Goal: Task Accomplishment & Management: Manage account settings

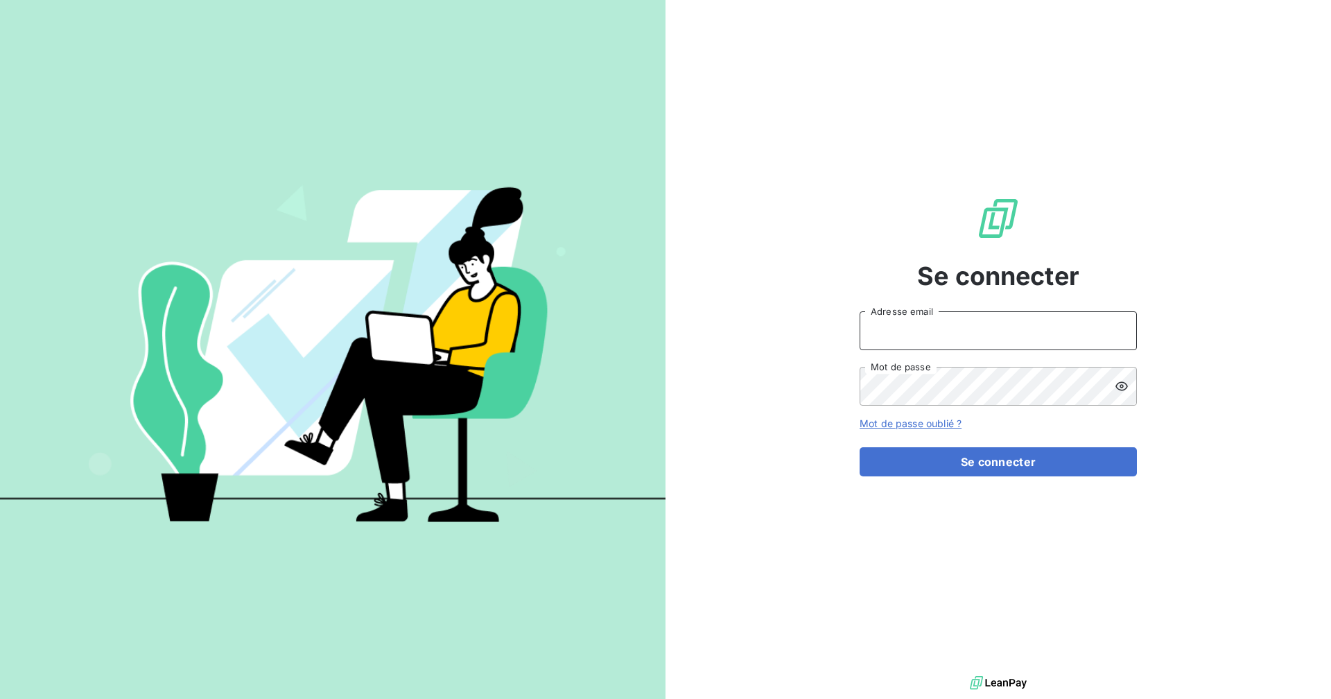
click at [965, 345] on input "Adresse email" at bounding box center [998, 330] width 277 height 39
type input "[EMAIL_ADDRESS][DOMAIN_NAME]"
click at [860, 447] on button "Se connecter" at bounding box center [998, 461] width 277 height 29
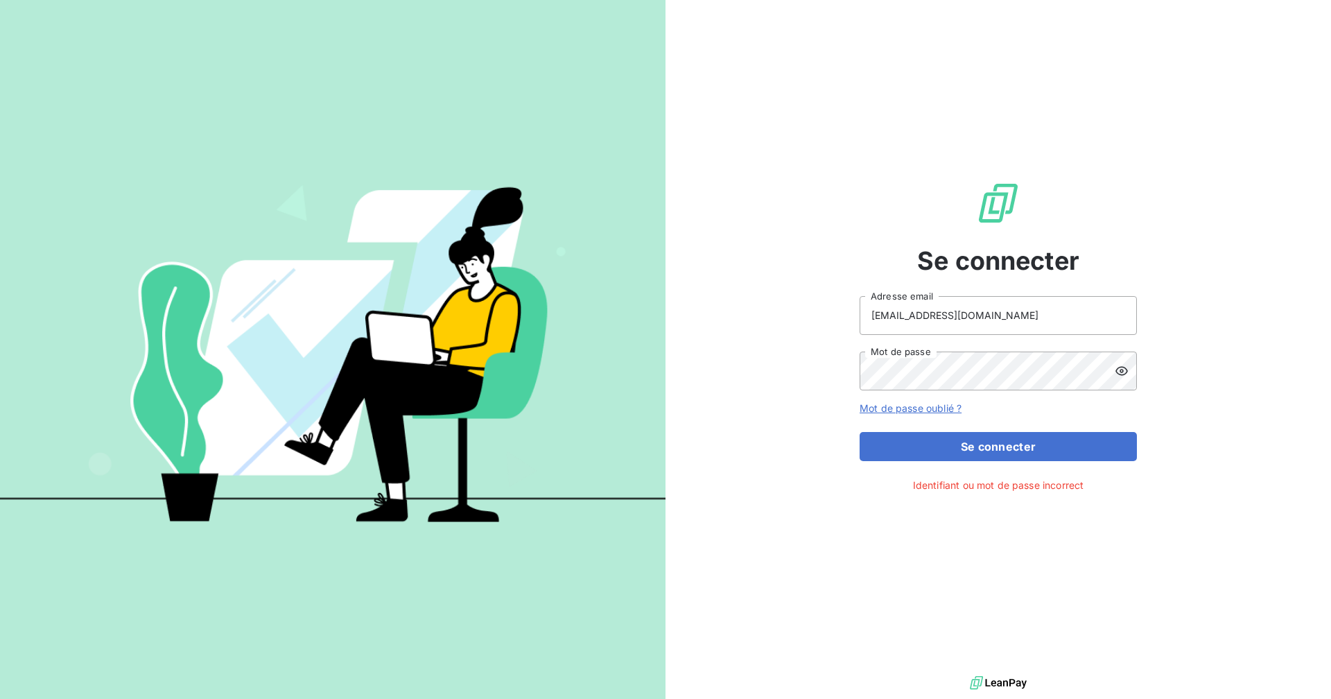
click at [1123, 362] on div at bounding box center [1126, 371] width 22 height 39
click at [860, 432] on button "Se connecter" at bounding box center [998, 446] width 277 height 29
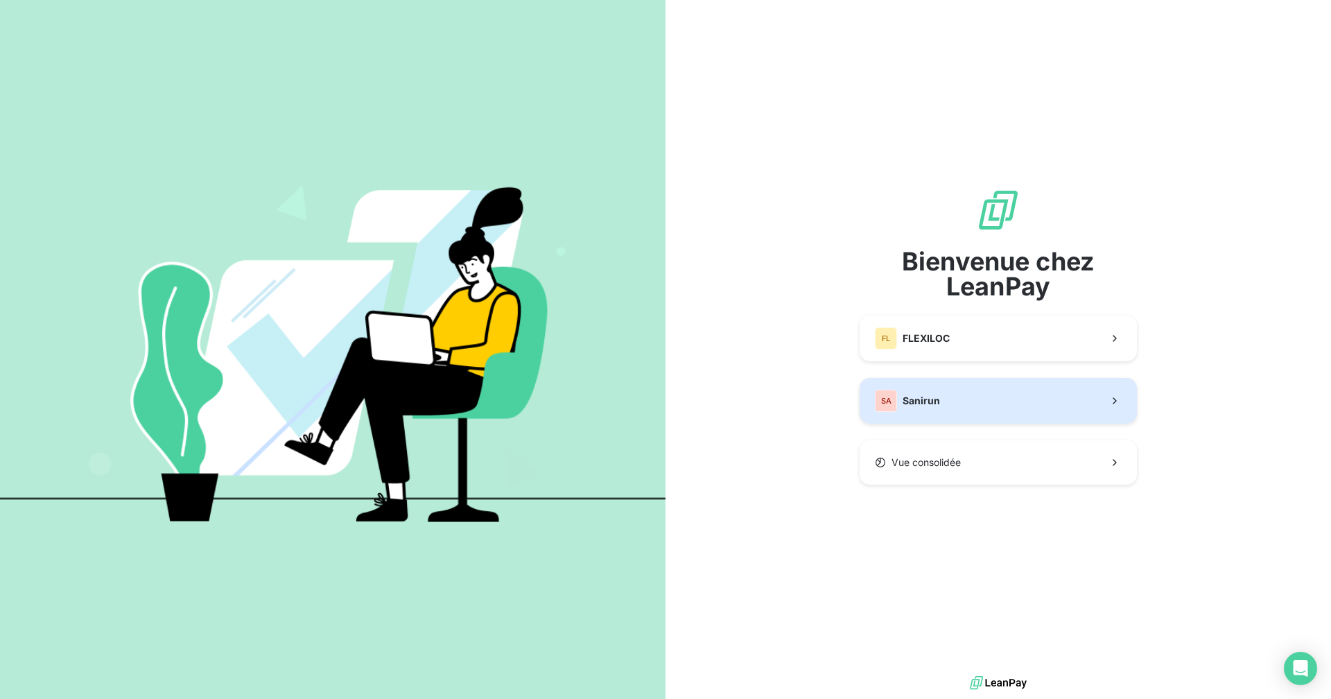
click at [952, 409] on button "SA Sanirun" at bounding box center [998, 401] width 277 height 46
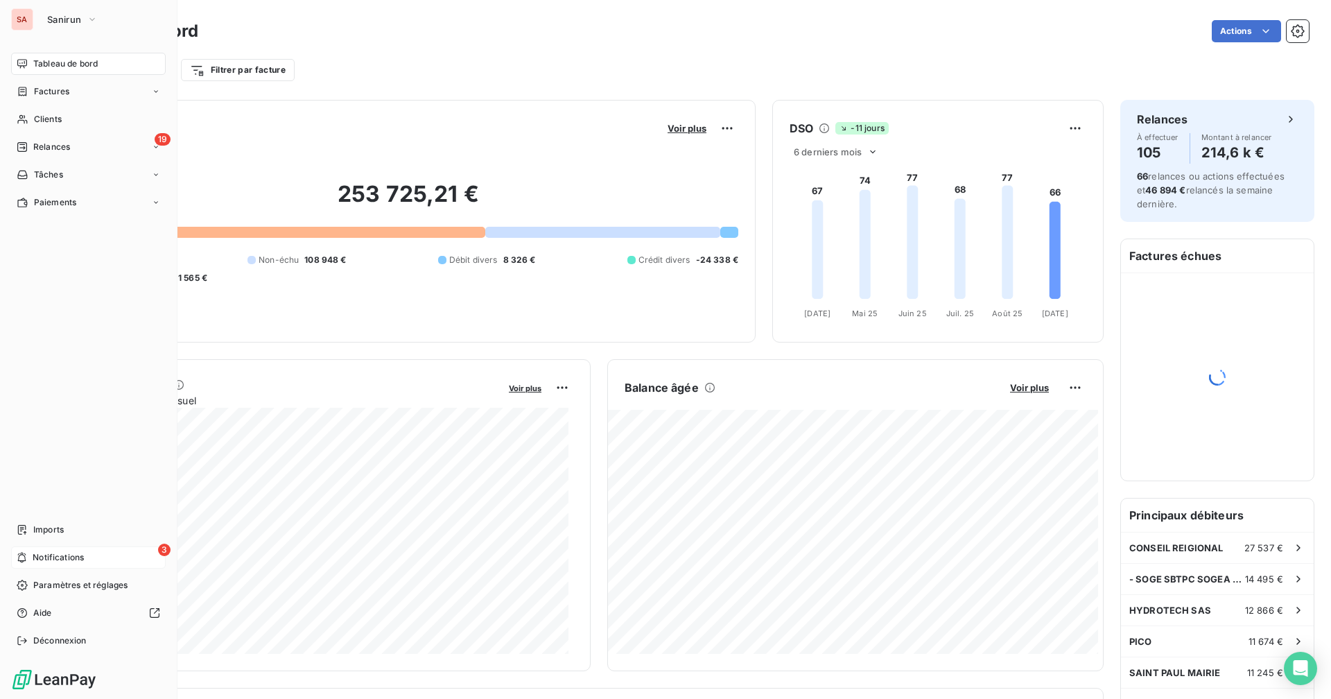
click at [112, 553] on div "3 Notifications" at bounding box center [88, 557] width 155 height 22
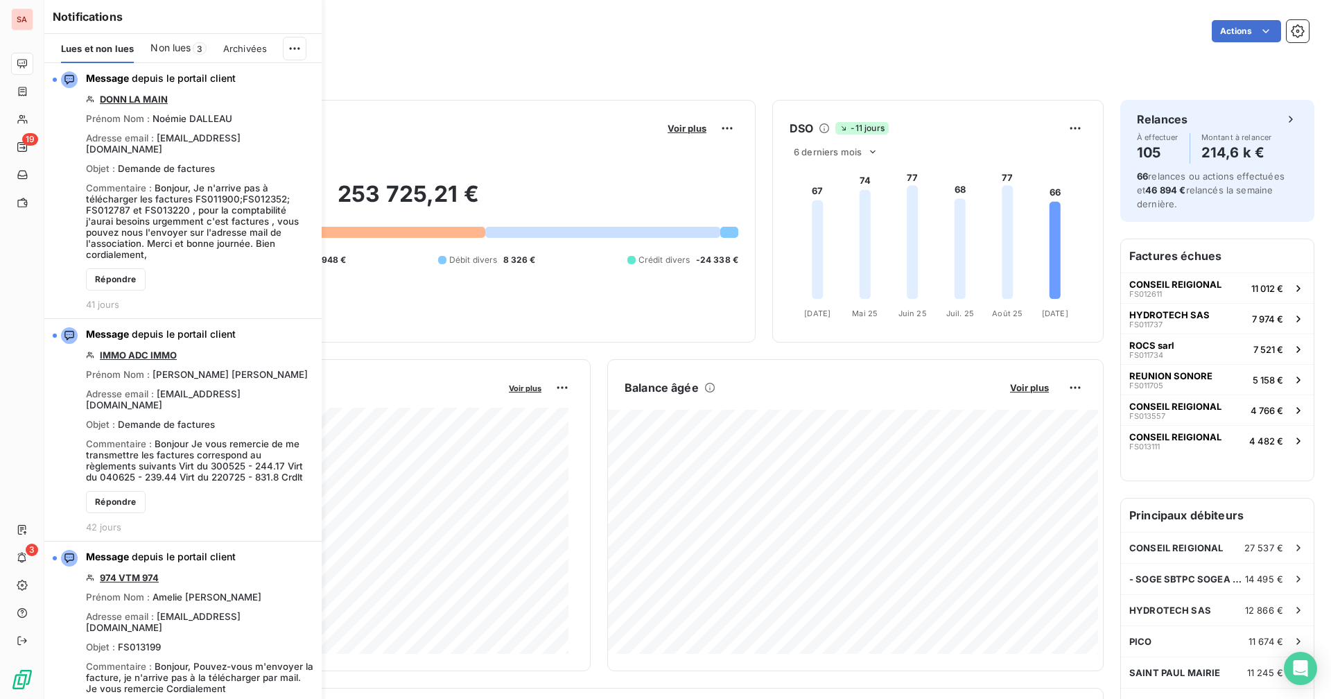
click at [181, 51] on span "Non lues" at bounding box center [170, 48] width 40 height 14
click at [423, 51] on div "Filtrer par client Filtrer par facture" at bounding box center [688, 64] width 1242 height 37
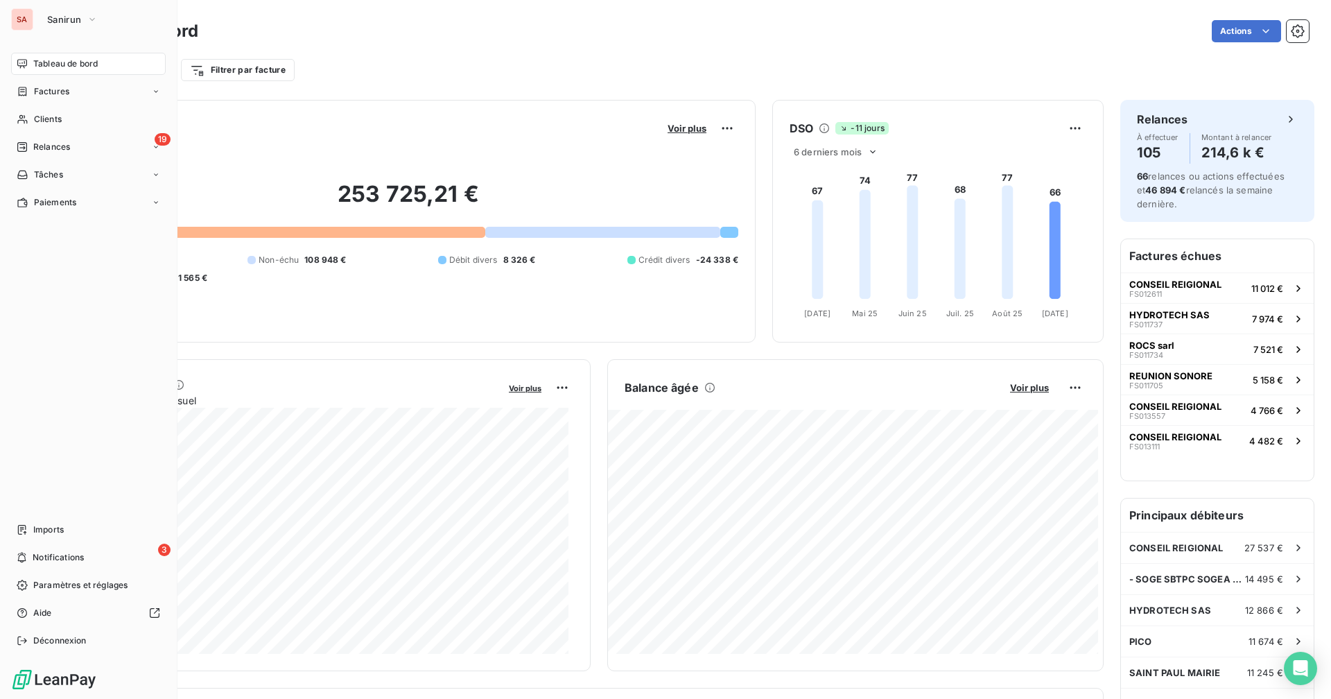
click at [22, 18] on div "SA" at bounding box center [22, 19] width 22 height 22
click at [60, 21] on span "Sanirun" at bounding box center [64, 19] width 34 height 11
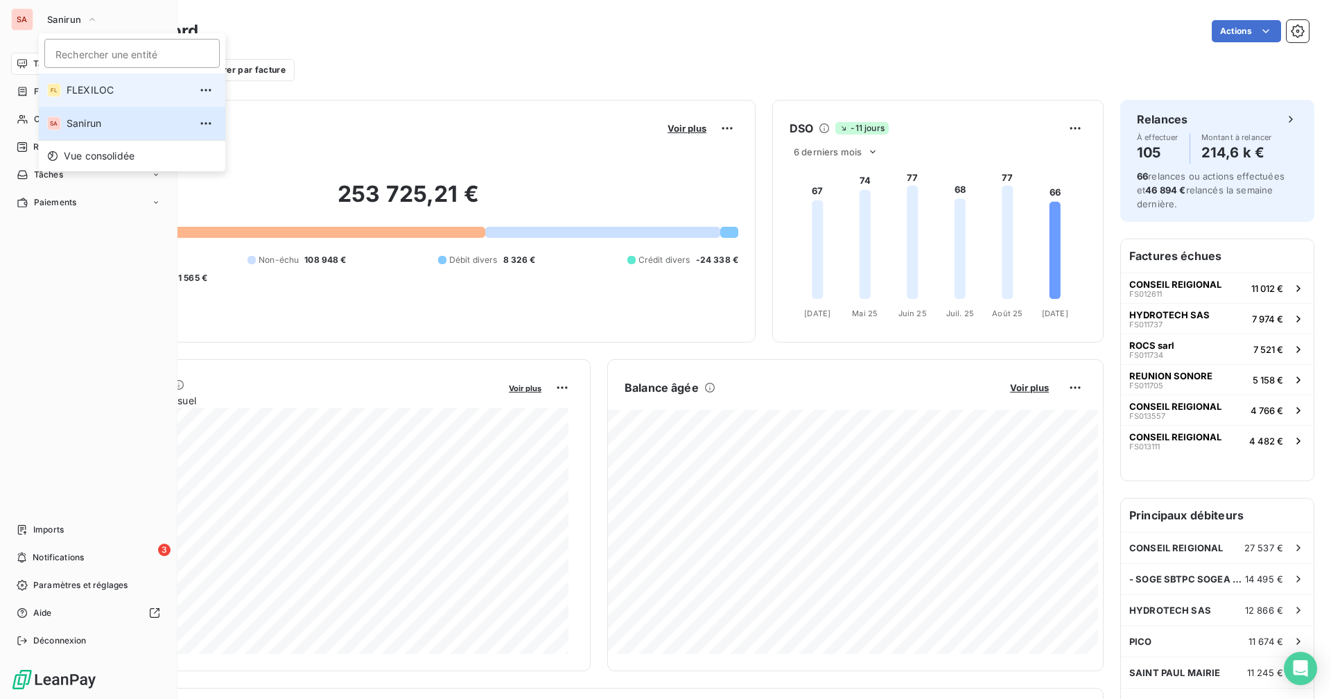
click at [85, 97] on li "FL FLEXILOC" at bounding box center [132, 89] width 187 height 33
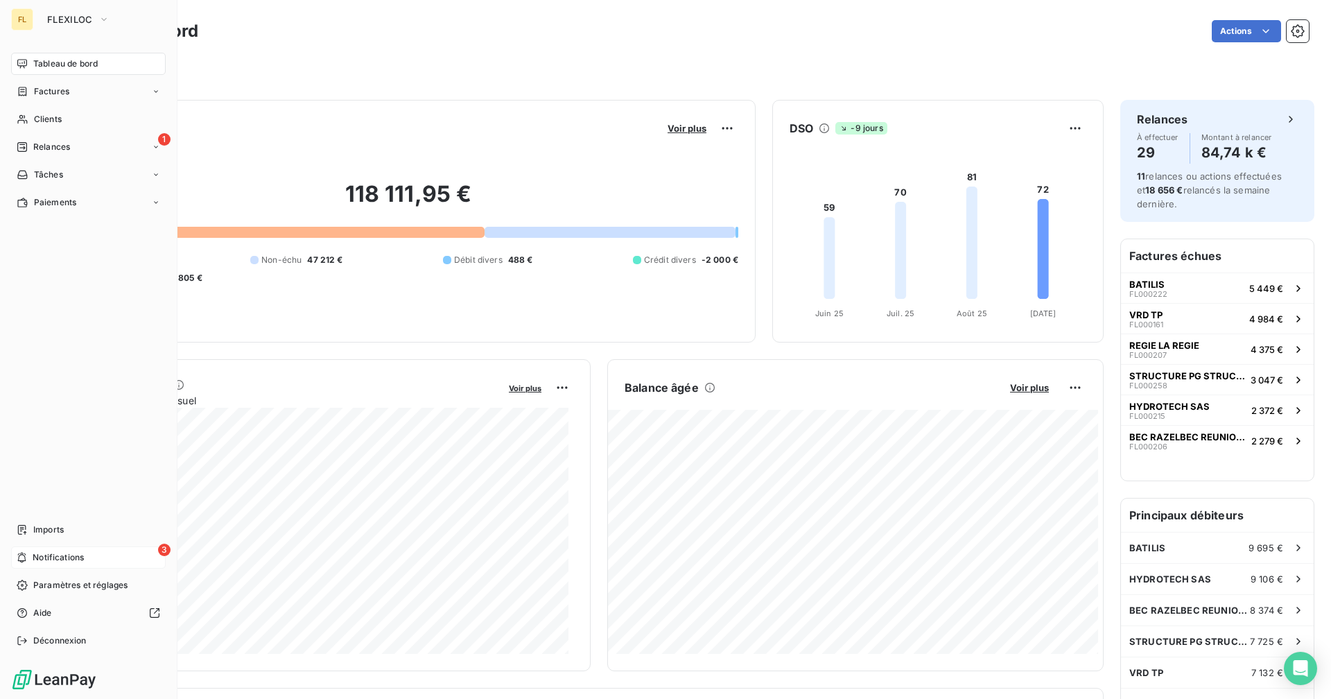
click at [61, 554] on span "Notifications" at bounding box center [58, 557] width 51 height 12
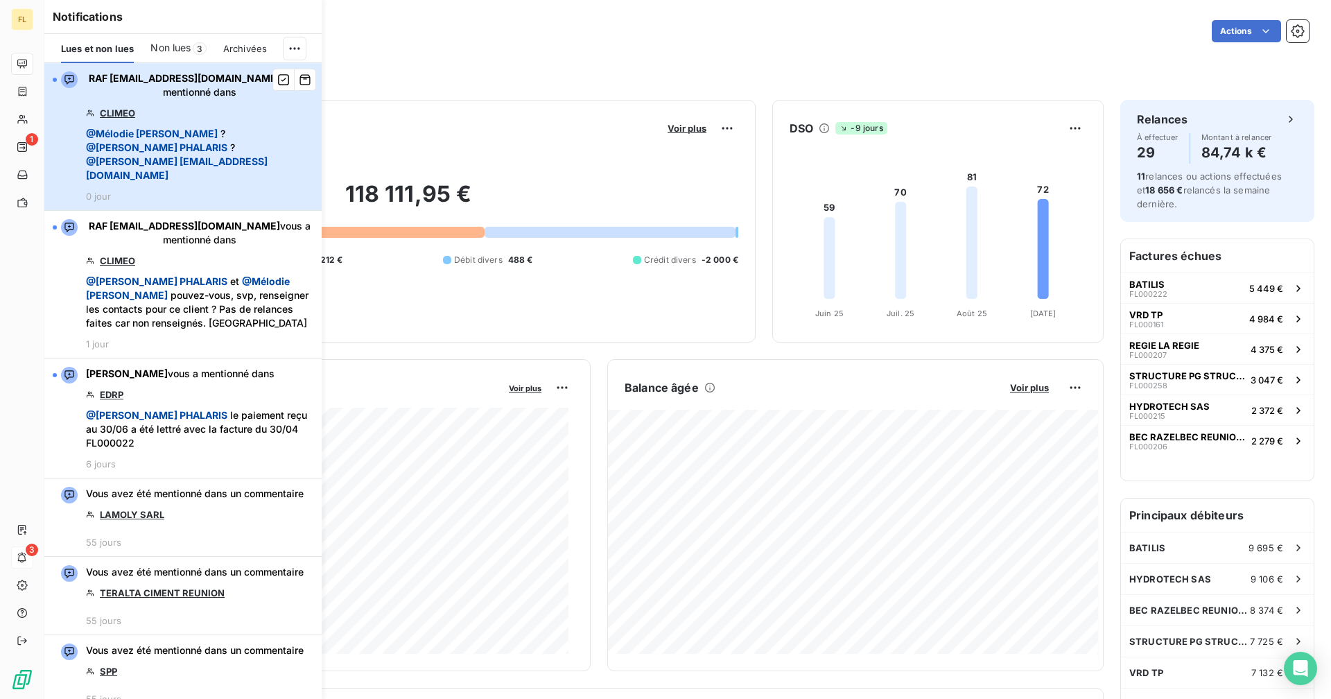
click at [148, 172] on div "RAF [EMAIL_ADDRESS][DOMAIN_NAME] vous a mentionné dans CLIMEO @ [PERSON_NAME] ?…" at bounding box center [199, 136] width 227 height 130
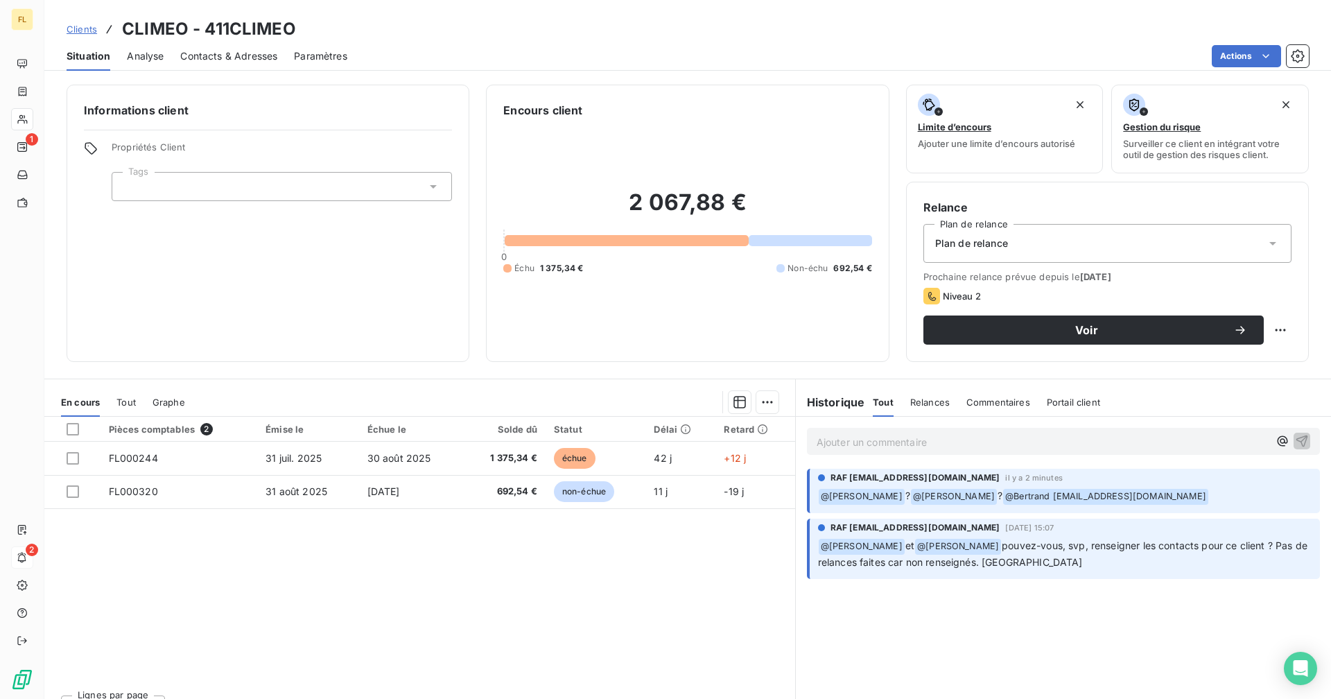
click at [197, 50] on span "Contacts & Adresses" at bounding box center [228, 56] width 97 height 14
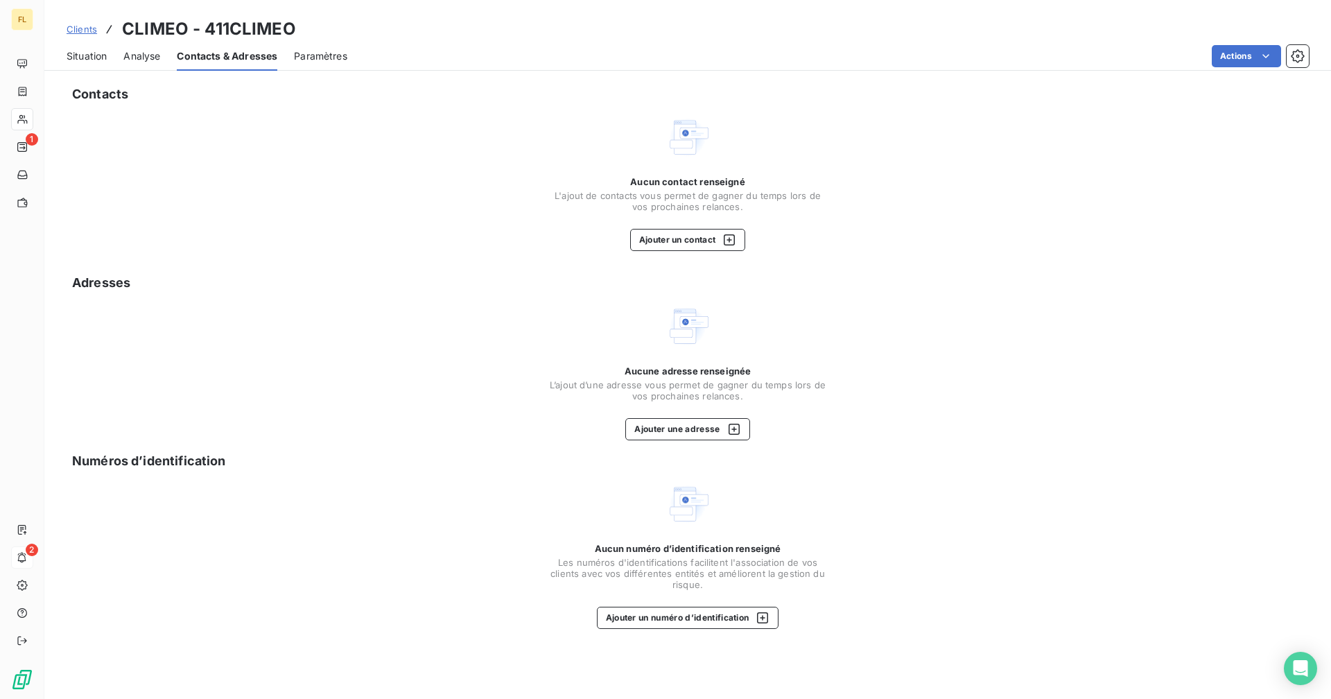
click at [66, 53] on div "Situation Analyse Contacts & Adresses Paramètres Actions" at bounding box center [687, 56] width 1287 height 29
click at [71, 54] on span "Situation" at bounding box center [87, 56] width 40 height 14
